Goal: Complete application form: Complete application form

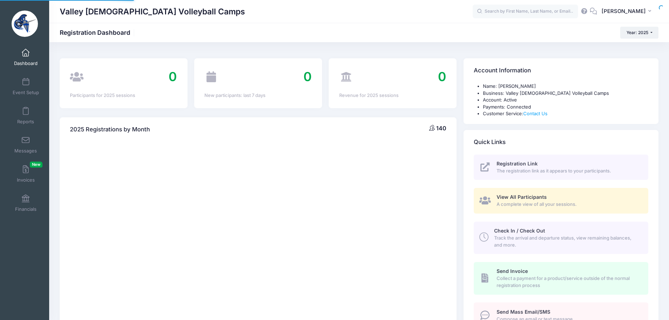
select select
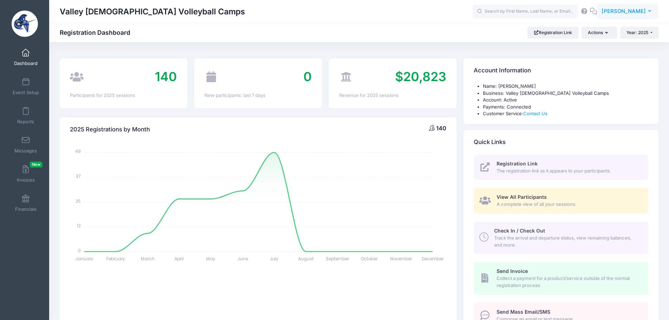
click at [627, 16] on button "TT Tyler Trathen" at bounding box center [627, 12] width 61 height 16
click at [602, 41] on link "My Events" at bounding box center [610, 44] width 85 height 13
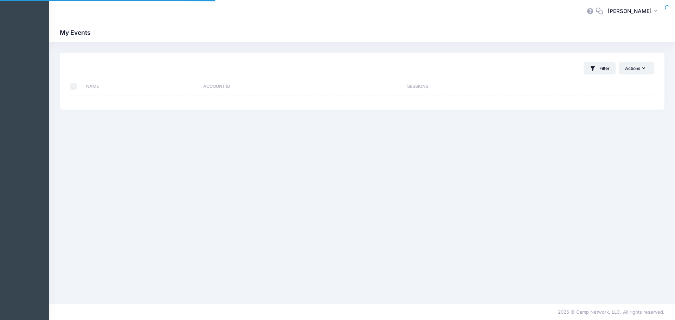
select select "10"
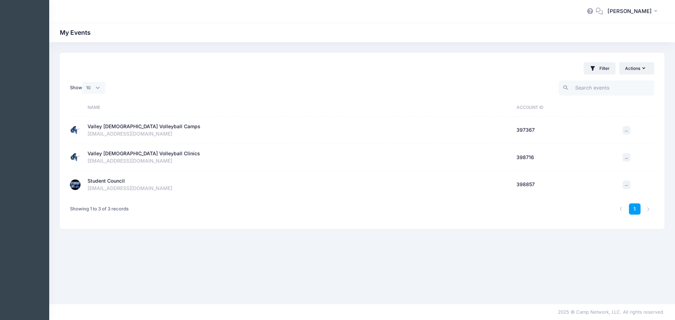
click at [93, 181] on div "Student Council" at bounding box center [106, 180] width 37 height 7
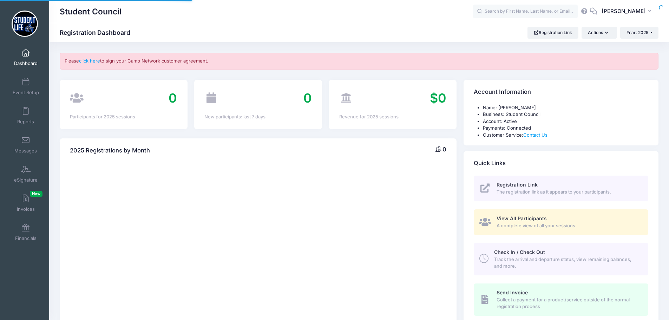
select select
click at [98, 61] on link "click here" at bounding box center [89, 61] width 21 height 6
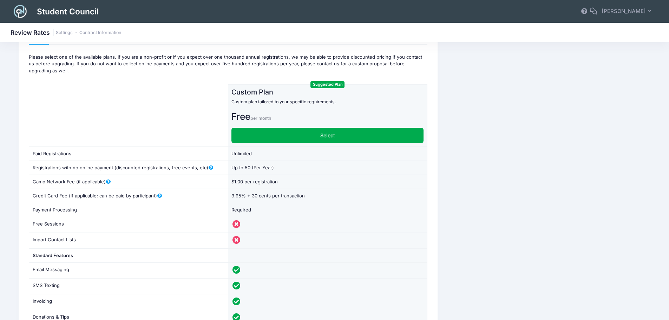
scroll to position [17, 0]
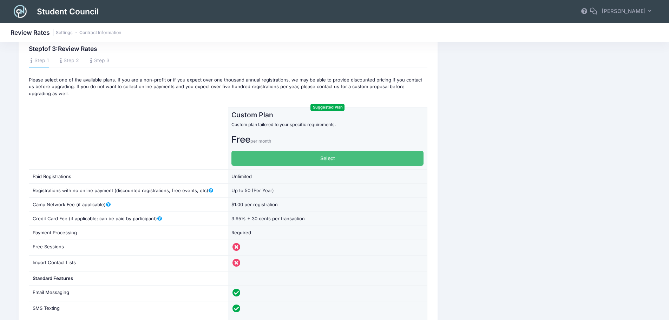
click at [307, 157] on label "Select" at bounding box center [328, 158] width 192 height 15
click at [236, 155] on input "Select" at bounding box center [234, 153] width 5 height 5
radio input "true"
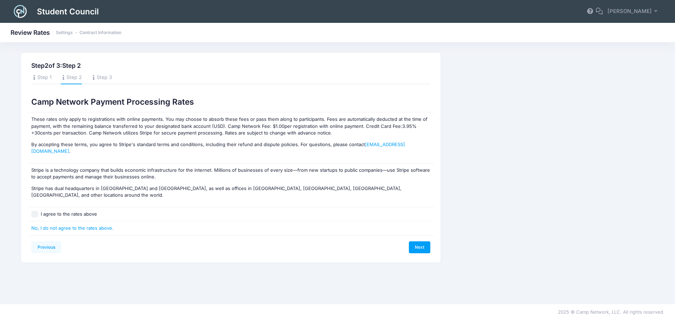
click at [34, 211] on input "I agree to the rates above" at bounding box center [34, 214] width 7 height 7
checkbox input "true"
click at [418, 241] on link "Next" at bounding box center [420, 247] width 22 height 12
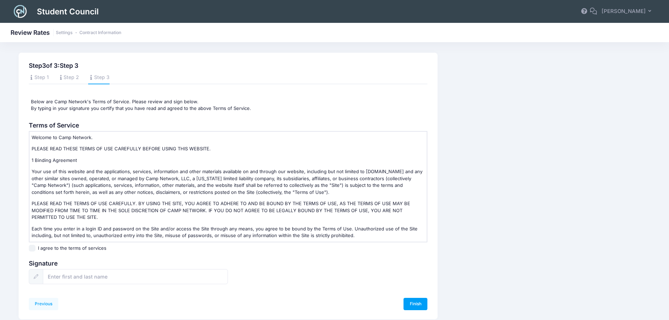
click at [31, 248] on input "I agree to the terms of services" at bounding box center [32, 248] width 7 height 7
checkbox input "true"
click at [58, 279] on input "text" at bounding box center [135, 276] width 185 height 15
type input "Tyler Trathen"
click at [421, 304] on link "Finish" at bounding box center [416, 304] width 24 height 12
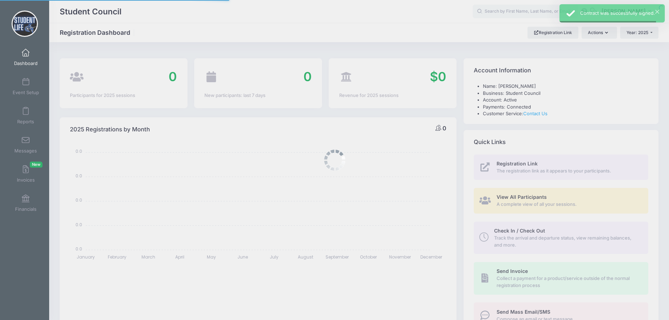
select select
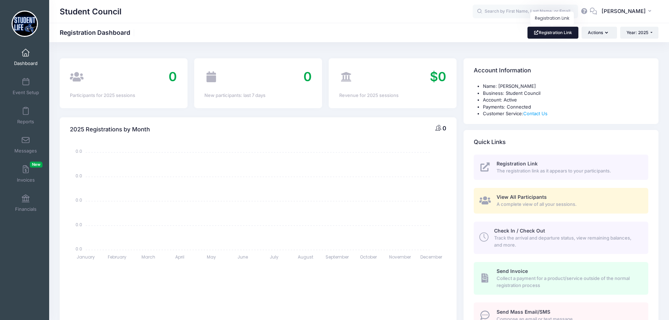
click at [553, 32] on link "Registration Link" at bounding box center [553, 33] width 51 height 12
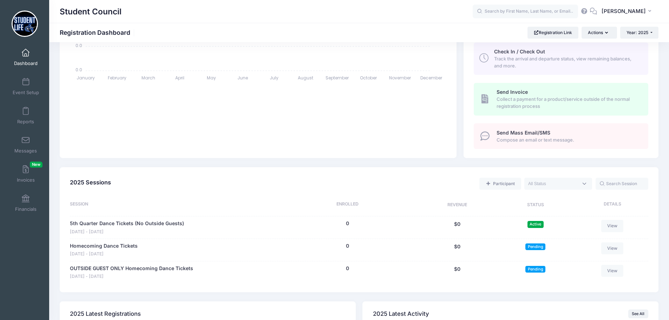
scroll to position [211, 0]
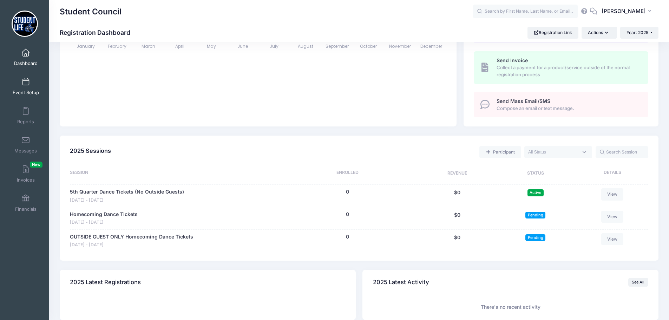
click at [26, 84] on span at bounding box center [26, 82] width 0 height 8
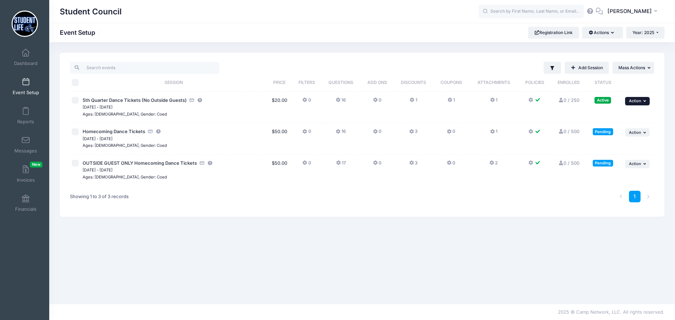
click at [637, 98] on button "... Action" at bounding box center [637, 101] width 25 height 8
click at [614, 184] on link "Preview" at bounding box center [615, 183] width 64 height 13
click at [76, 203] on div "Showing 1 to 3 of 3 records" at bounding box center [99, 197] width 59 height 16
click at [550, 31] on link "Registration Link" at bounding box center [553, 33] width 51 height 12
click at [606, 34] on button "Actions" at bounding box center [602, 33] width 40 height 12
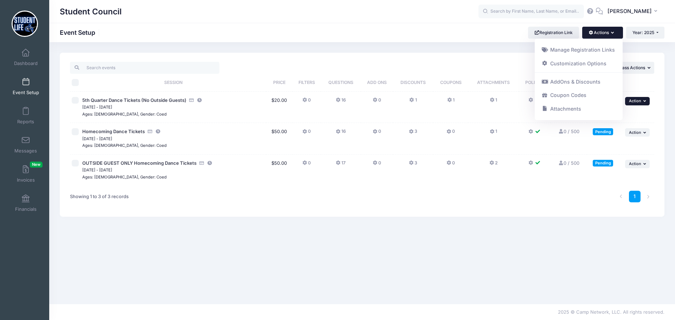
click at [647, 103] on icon "button" at bounding box center [645, 101] width 4 height 4
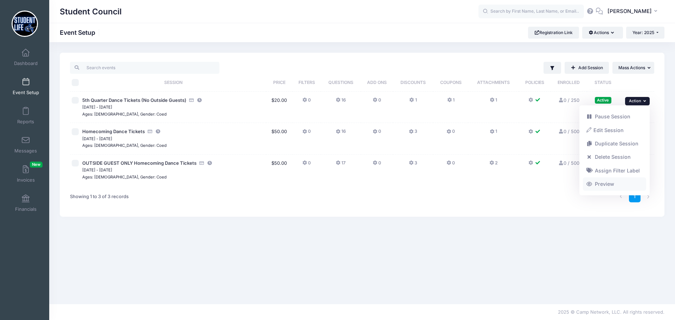
click at [613, 187] on link "Preview" at bounding box center [615, 183] width 64 height 13
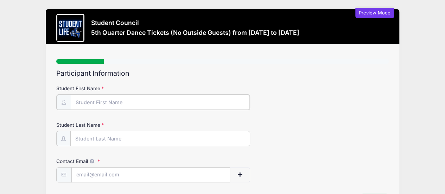
click at [154, 102] on input "Student First Name" at bounding box center [160, 102] width 179 height 15
type input "Tyler"
type input "Trathen"
type input "ttrathen@valleychristianaz.org"
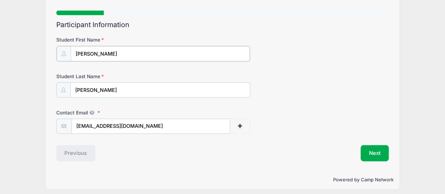
scroll to position [51, 0]
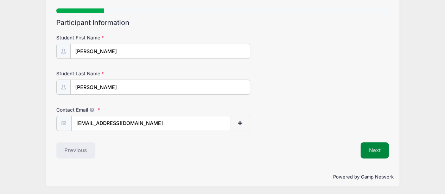
click at [365, 148] on button "Next" at bounding box center [374, 150] width 28 height 16
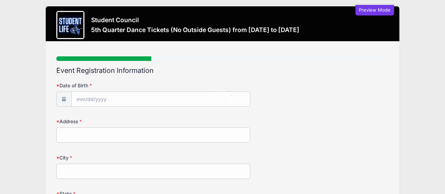
scroll to position [0, 0]
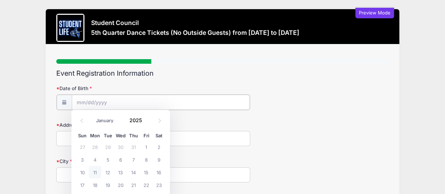
click at [212, 97] on input "Date of Birth" at bounding box center [161, 102] width 178 height 15
click at [128, 159] on span "7" at bounding box center [133, 159] width 13 height 13
type input "08/07/2025"
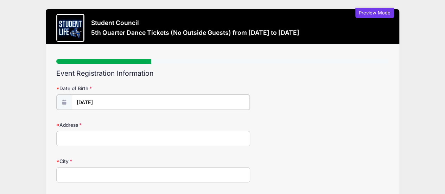
scroll to position [35, 0]
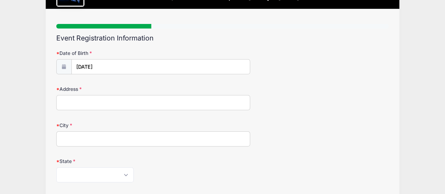
click at [119, 103] on input "Address" at bounding box center [153, 102] width 194 height 15
type input "9600 W Galveston St"
type input "Chandler"
select select "AZ"
type input "85226"
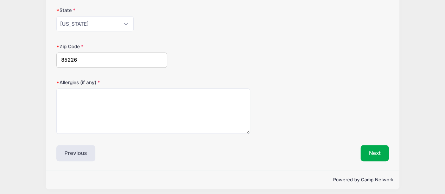
scroll to position [188, 0]
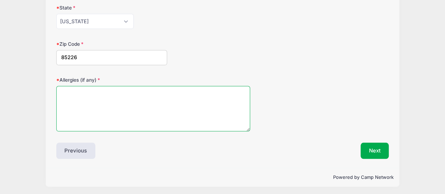
click at [120, 115] on textarea "Allergies (if any)" at bounding box center [153, 108] width 194 height 45
type textarea "Gluten fREE"
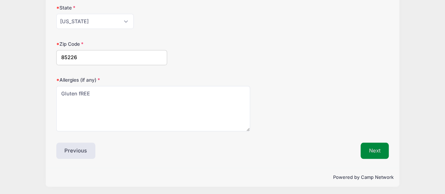
click at [373, 149] on button "Next" at bounding box center [374, 150] width 28 height 16
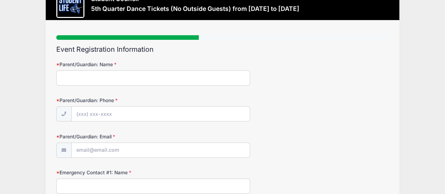
scroll to position [35, 0]
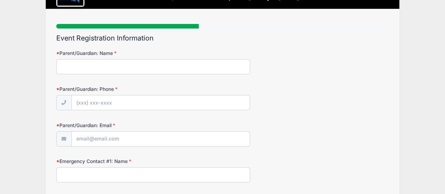
click at [206, 58] on div "Parent/Guardian: Name" at bounding box center [222, 62] width 332 height 25
click at [202, 64] on input "Parent/Guardian: Name" at bounding box center [153, 66] width 194 height 15
type input "BO"
click at [164, 104] on input "Parent/Guardian: Phone" at bounding box center [161, 102] width 178 height 15
type input "(909) 090-9090"
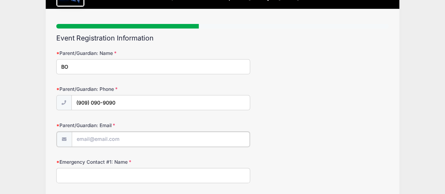
click at [118, 144] on input "Parent/Guardian: Email" at bounding box center [161, 138] width 178 height 15
type input "ttrathen@valleychristianaz.org"
click at [128, 170] on input "Emergency Contact #1: Name" at bounding box center [153, 174] width 194 height 15
type input "kh"
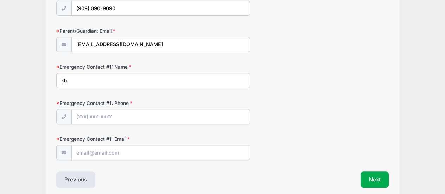
scroll to position [141, 0]
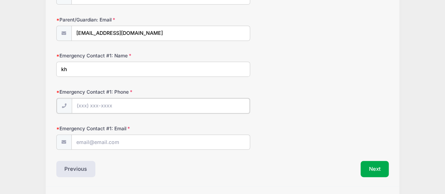
click at [135, 101] on input "Emergency Contact #1: Phone" at bounding box center [161, 105] width 178 height 15
type input "(909) 090-9090"
click at [133, 142] on input "Emergency Contact #1: Email" at bounding box center [161, 141] width 178 height 15
type input "ttrathen@valleychristianaz.org"
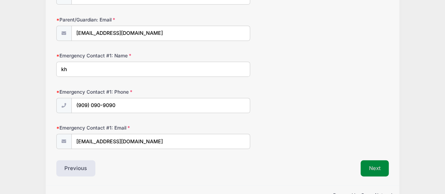
click at [370, 171] on button "Next" at bounding box center [374, 168] width 28 height 16
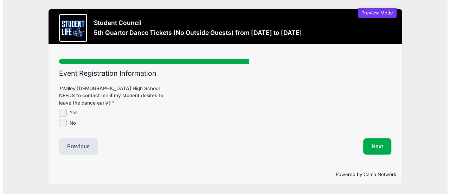
scroll to position [0, 0]
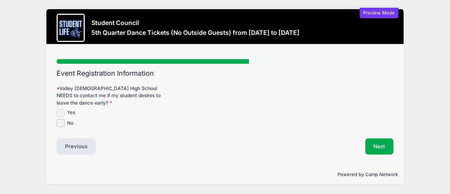
click at [59, 112] on input "Yes" at bounding box center [61, 113] width 8 height 8
checkbox input "true"
click at [381, 149] on button "Next" at bounding box center [379, 146] width 28 height 16
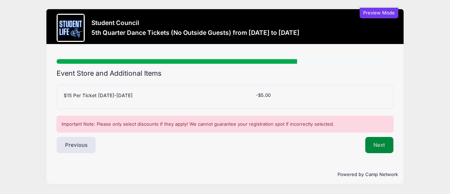
click at [381, 142] on button "Next" at bounding box center [379, 145] width 28 height 16
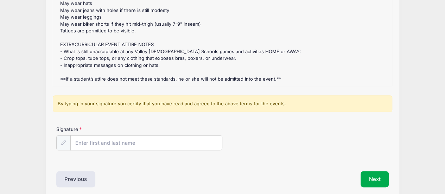
scroll to position [136, 0]
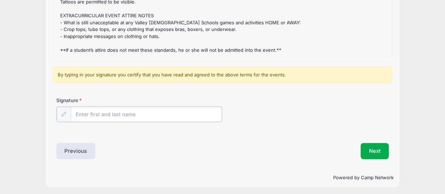
click at [183, 108] on input "Signature" at bounding box center [146, 113] width 151 height 15
type input "Robin Rugg"
click at [367, 149] on button "Next" at bounding box center [374, 150] width 28 height 16
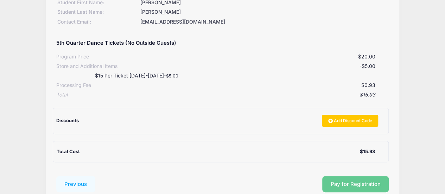
scroll to position [105, 0]
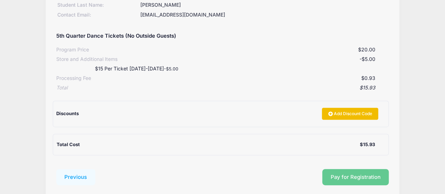
click at [347, 112] on link "Add Discount Code" at bounding box center [350, 114] width 56 height 12
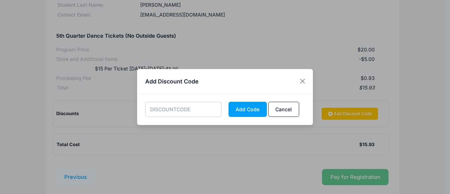
click at [199, 105] on input "text" at bounding box center [183, 109] width 77 height 15
click at [283, 108] on button "Cancel" at bounding box center [283, 109] width 31 height 15
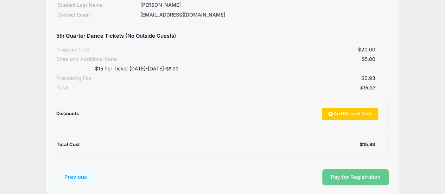
scroll to position [35, 0]
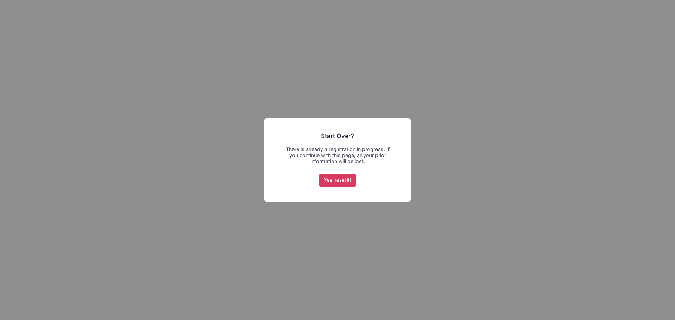
click at [327, 181] on button "Yes, reset it!" at bounding box center [337, 180] width 37 height 13
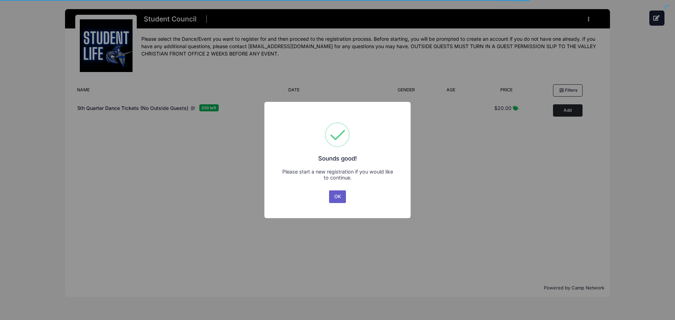
click at [338, 198] on button "OK" at bounding box center [337, 196] width 17 height 13
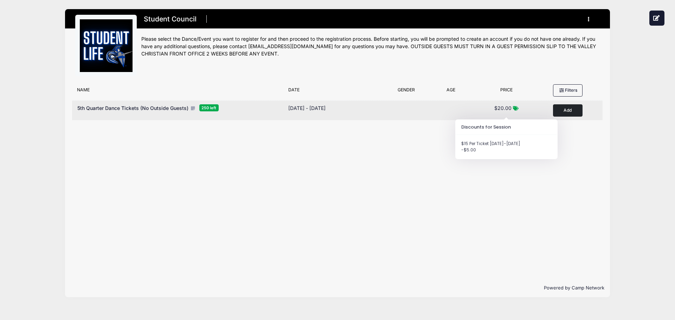
click at [517, 106] on icon at bounding box center [516, 108] width 6 height 5
